Goal: Submit feedback/report problem

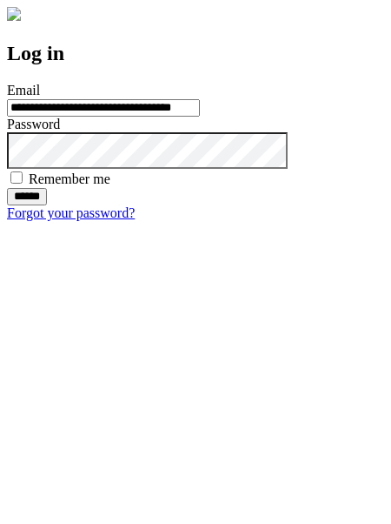
type input "**********"
click at [47, 205] on input "******" at bounding box center [27, 196] width 40 height 17
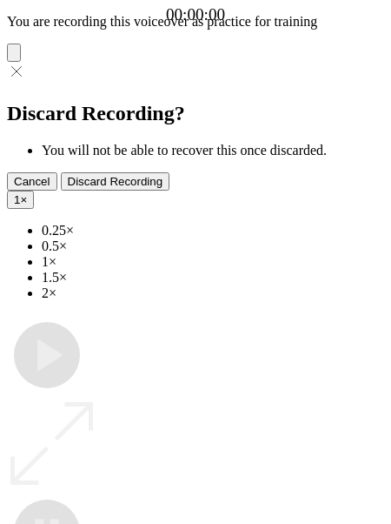
type input "**********"
